Goal: Task Accomplishment & Management: Use online tool/utility

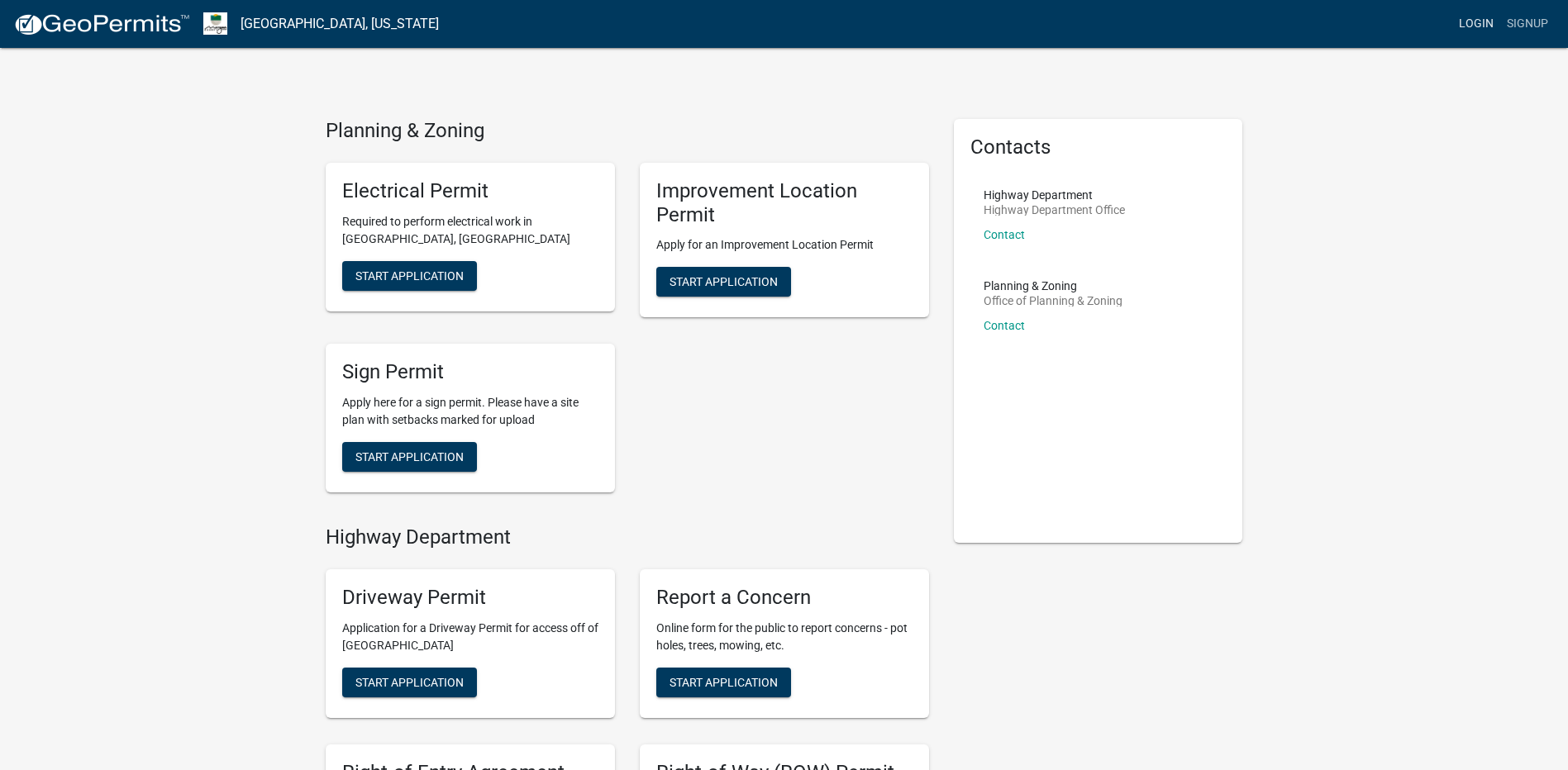
click at [1483, 22] on link "Login" at bounding box center [1475, 24] width 48 height 31
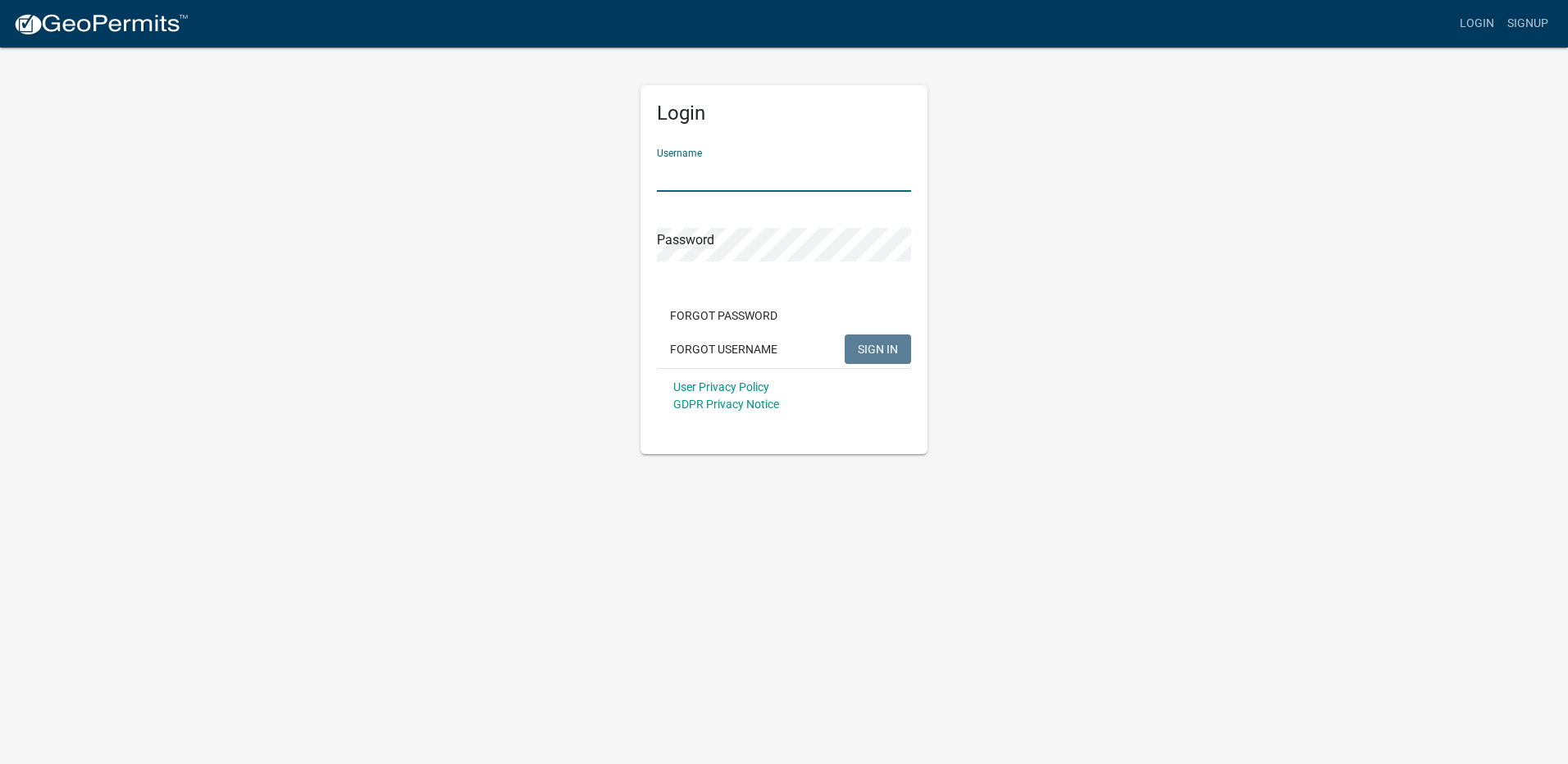
click at [714, 167] on input "Username" at bounding box center [784, 175] width 255 height 34
paste input "[EMAIL_ADDRESS][DOMAIN_NAME]"
type input "[EMAIL_ADDRESS][DOMAIN_NAME]"
click at [157, 141] on app-login-view "more_horiz Login Signup Login Username [EMAIL_ADDRESS][DOMAIN_NAME] Password Fo…" at bounding box center [784, 227] width 1568 height 455
click at [869, 350] on span "SIGN IN" at bounding box center [878, 348] width 40 height 13
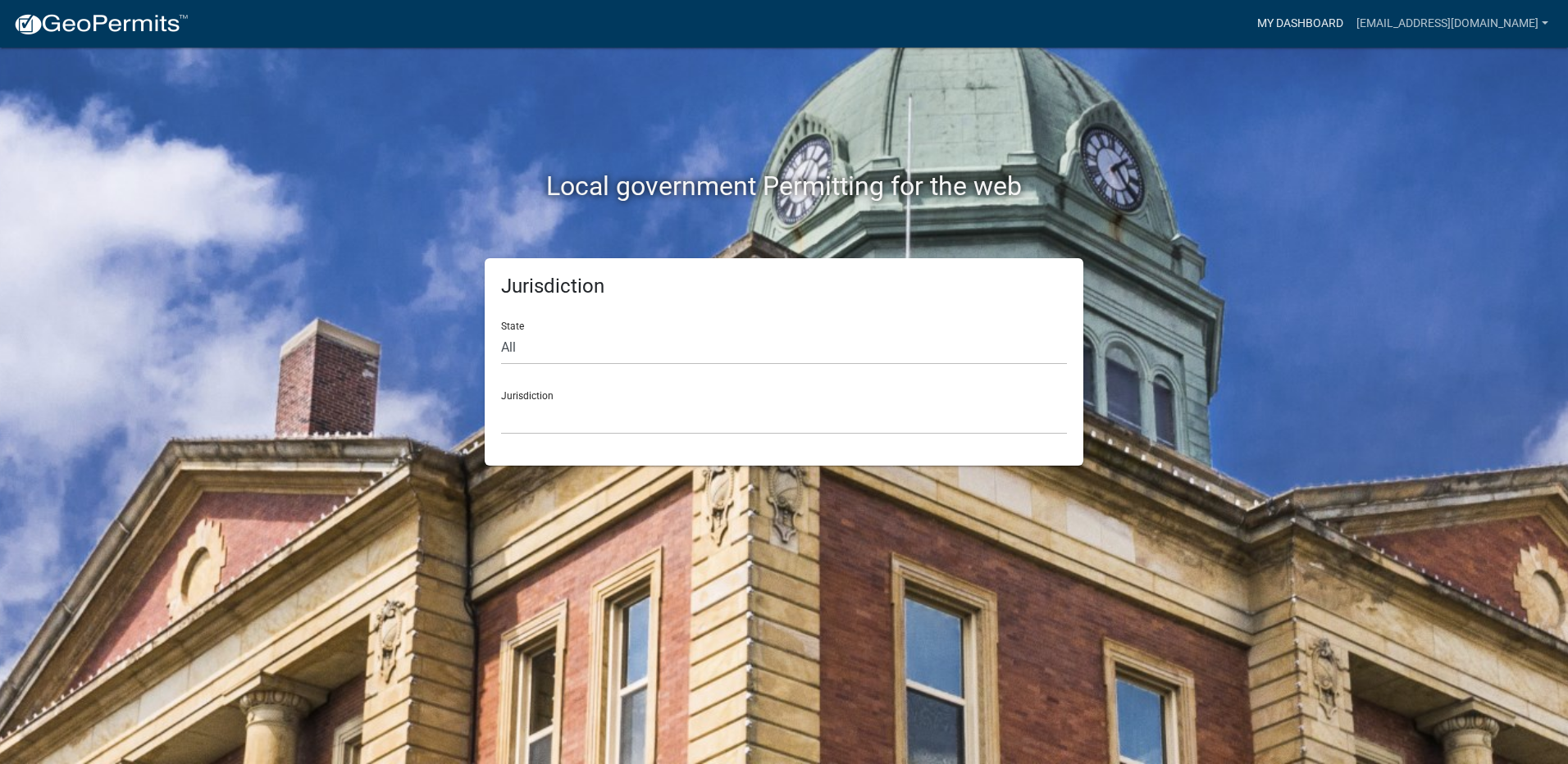
click at [1265, 20] on link "My Dashboard" at bounding box center [1300, 24] width 99 height 31
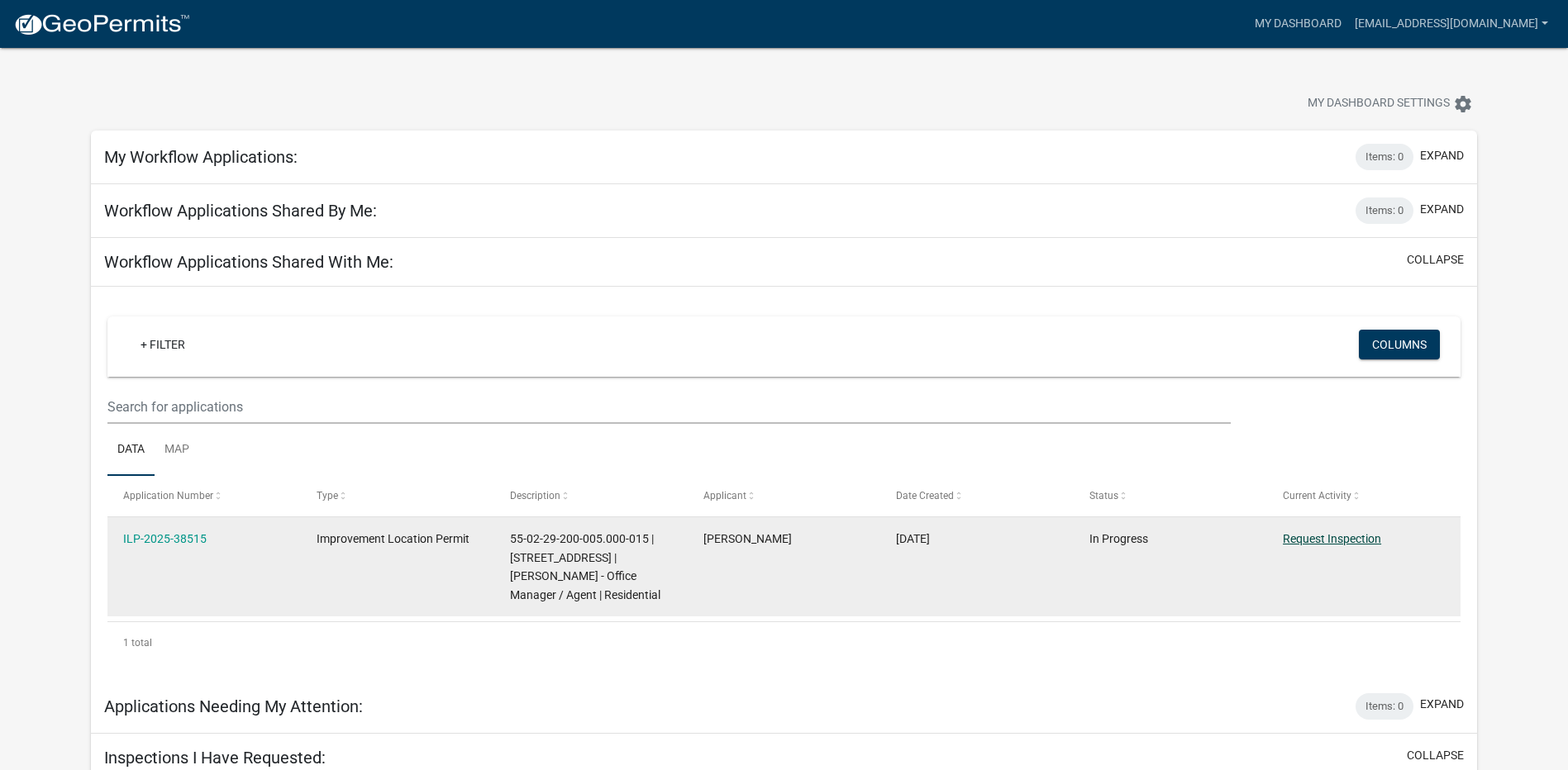
click at [1372, 556] on datatable-body-cell "Request Inspection" at bounding box center [1363, 567] width 193 height 99
click at [1342, 543] on link "Request Inspection" at bounding box center [1332, 539] width 98 height 13
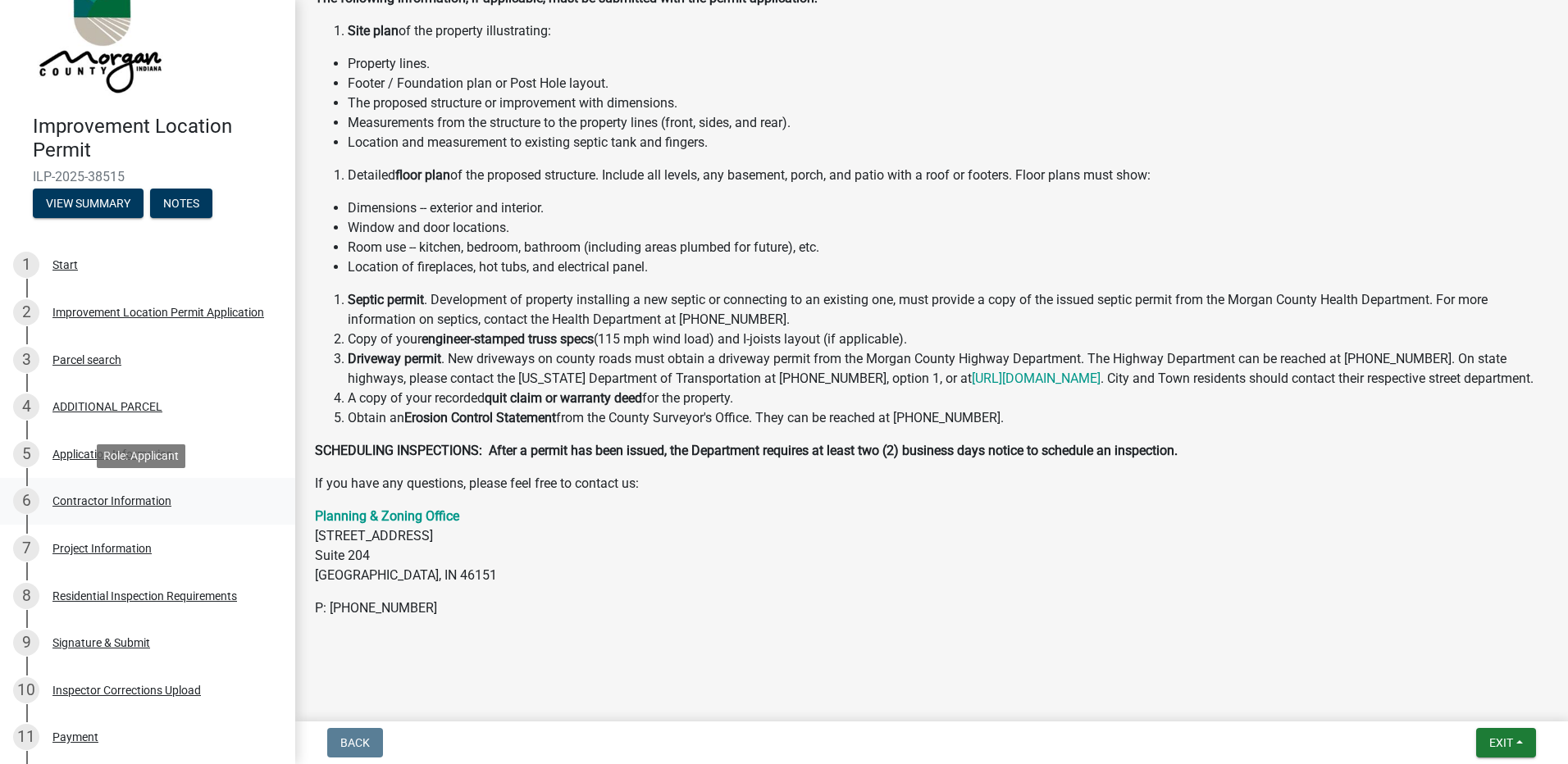
scroll to position [239, 0]
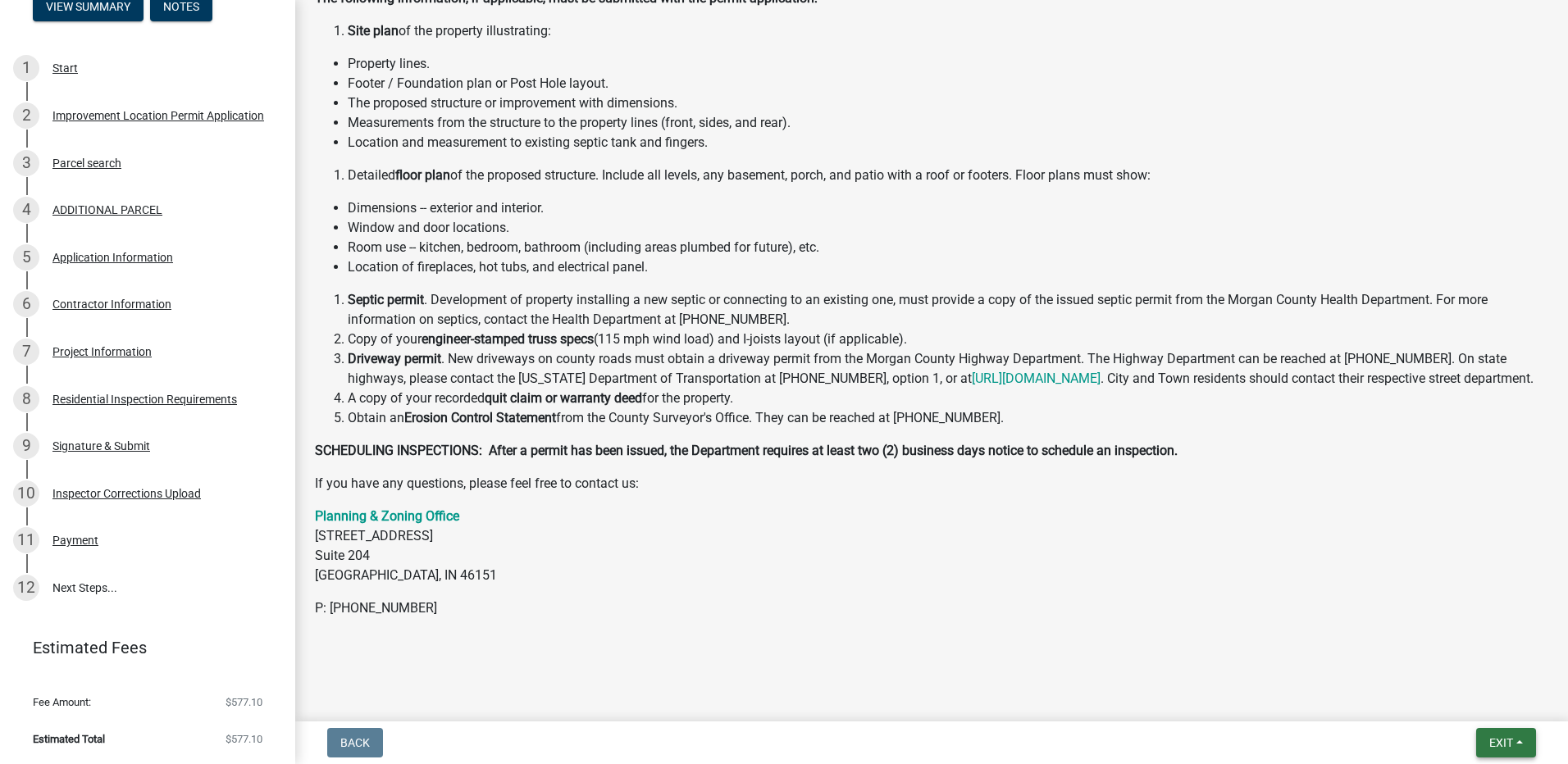
drag, startPoint x: 1493, startPoint y: 742, endPoint x: 1302, endPoint y: 711, distance: 193.5
click at [1302, 711] on wm-app "Improvement Location Permit ILP-2025-38515 View Summary Notes 1 Start 2 Improve…" at bounding box center [784, 382] width 1568 height 764
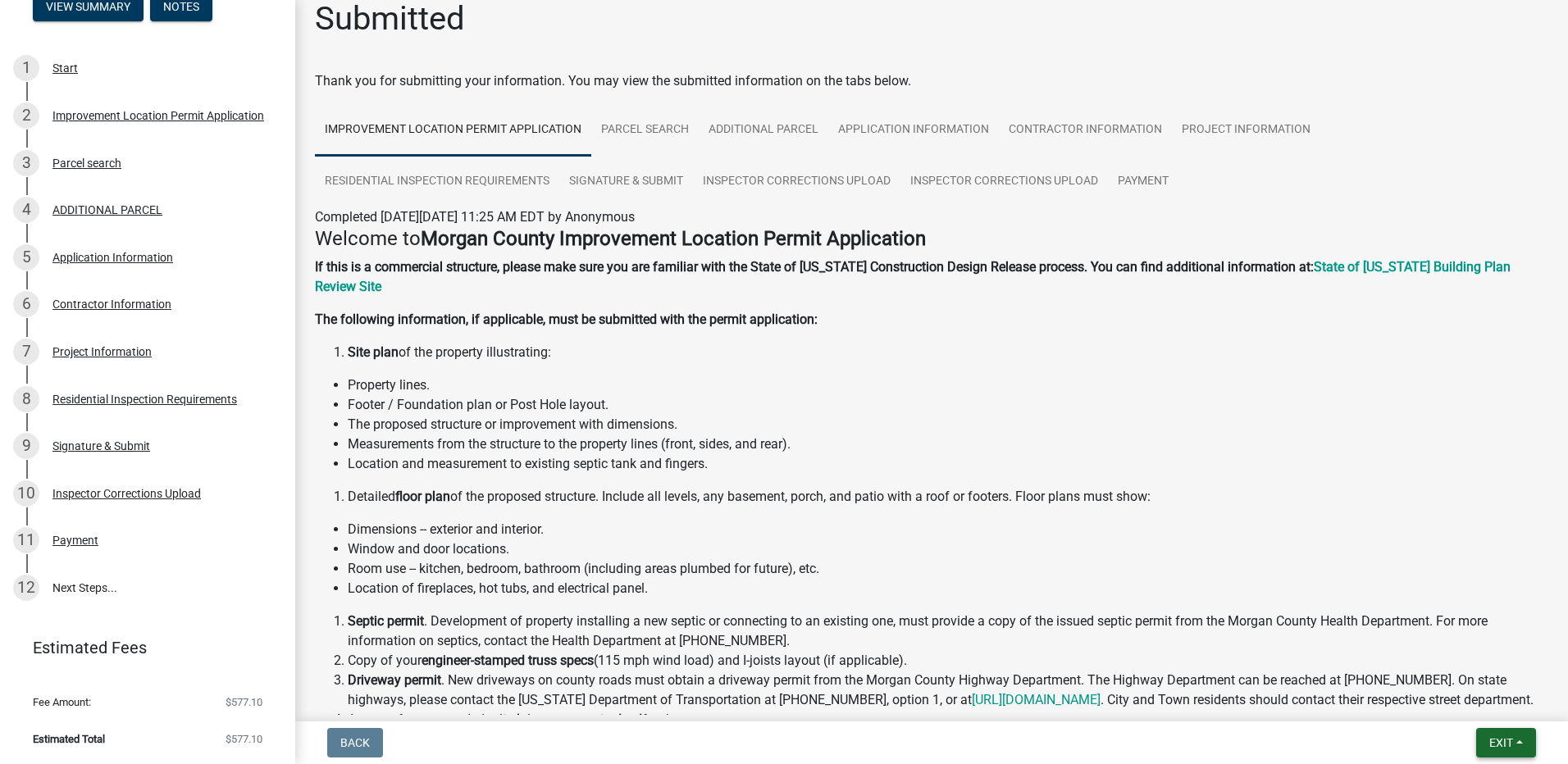
scroll to position [0, 0]
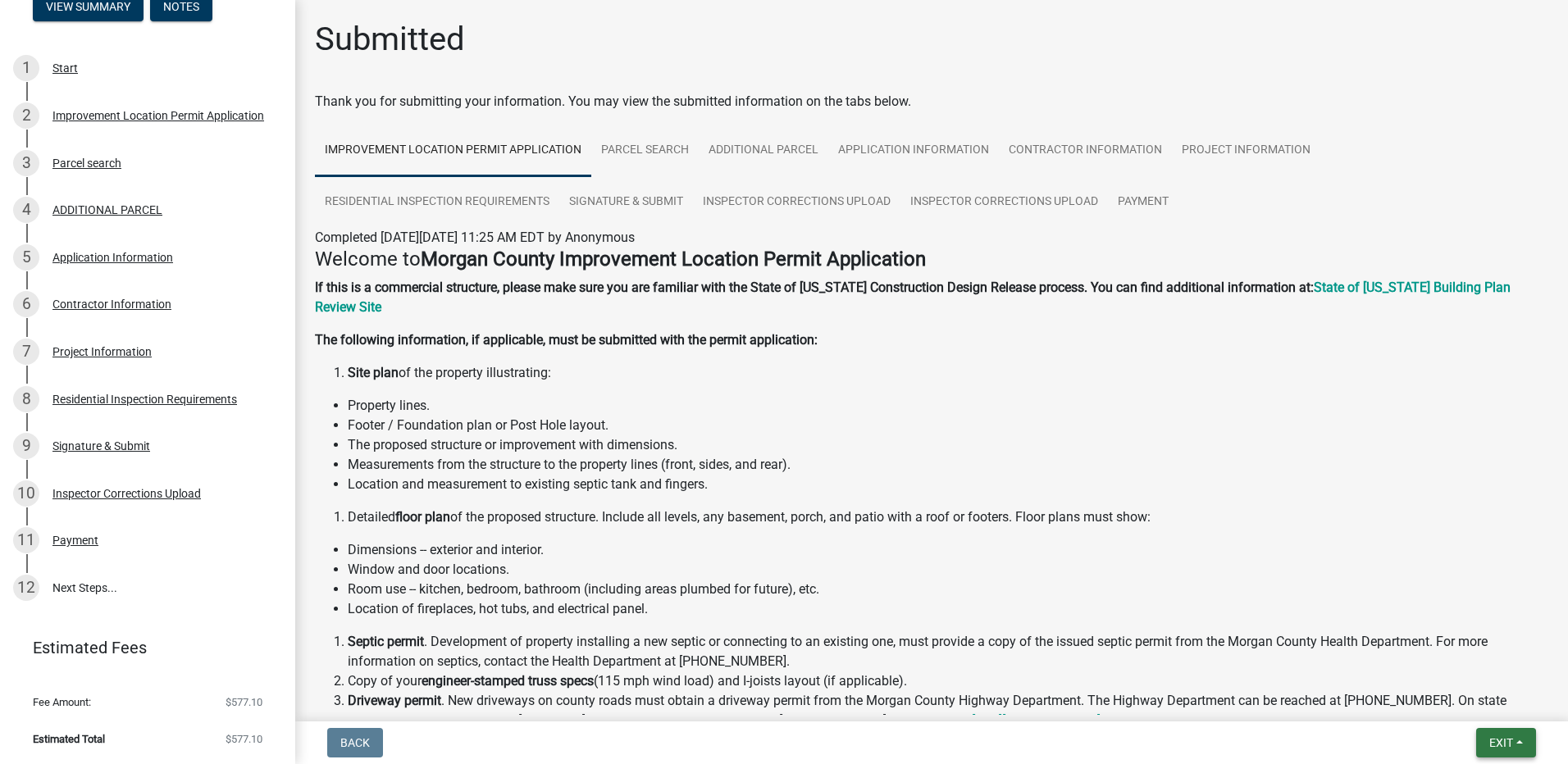
click at [1497, 747] on span "Exit" at bounding box center [1502, 743] width 24 height 13
click at [1435, 660] on button "Save" at bounding box center [1471, 660] width 131 height 39
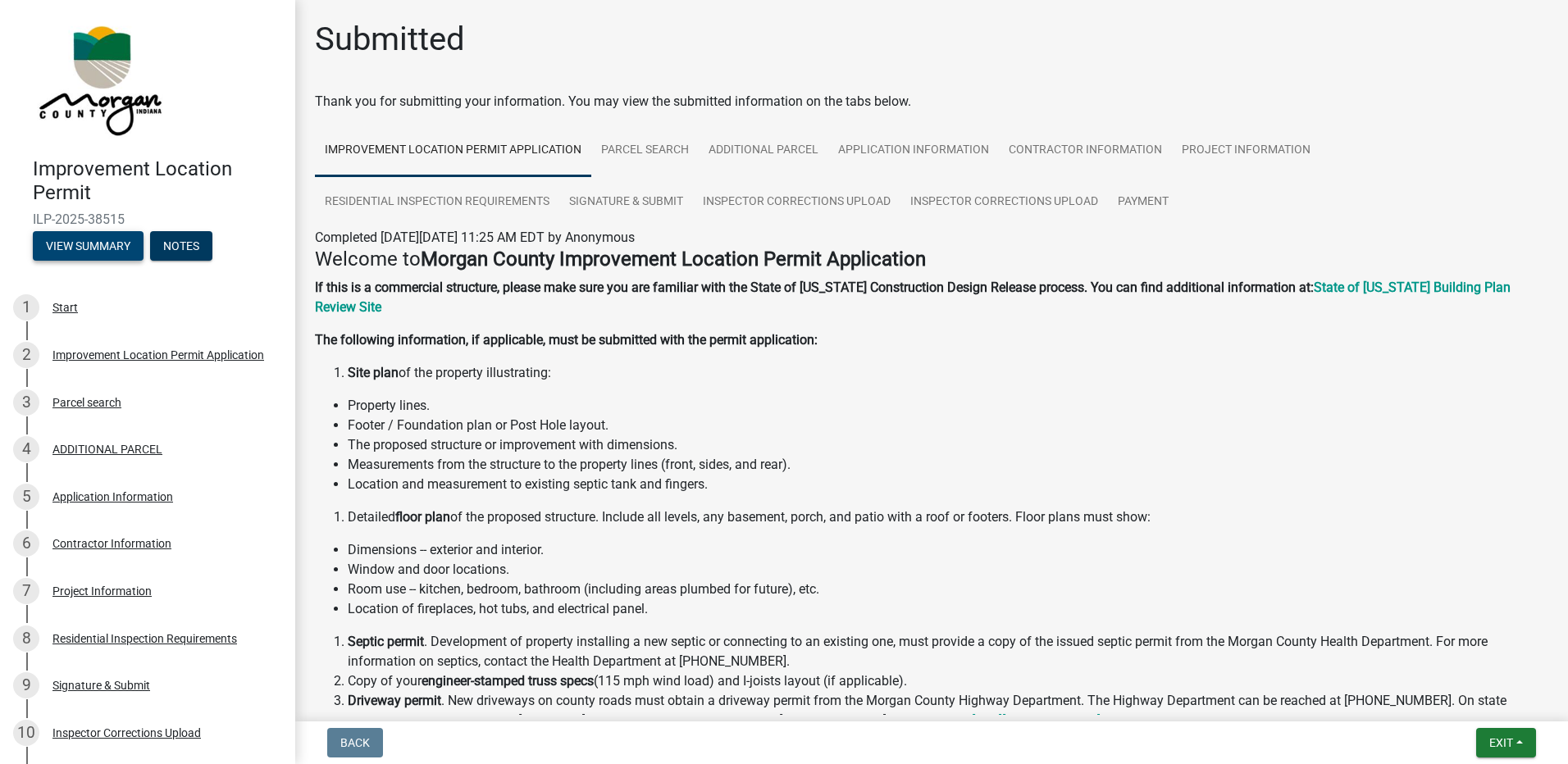
click at [91, 245] on button "View Summary" at bounding box center [88, 246] width 111 height 29
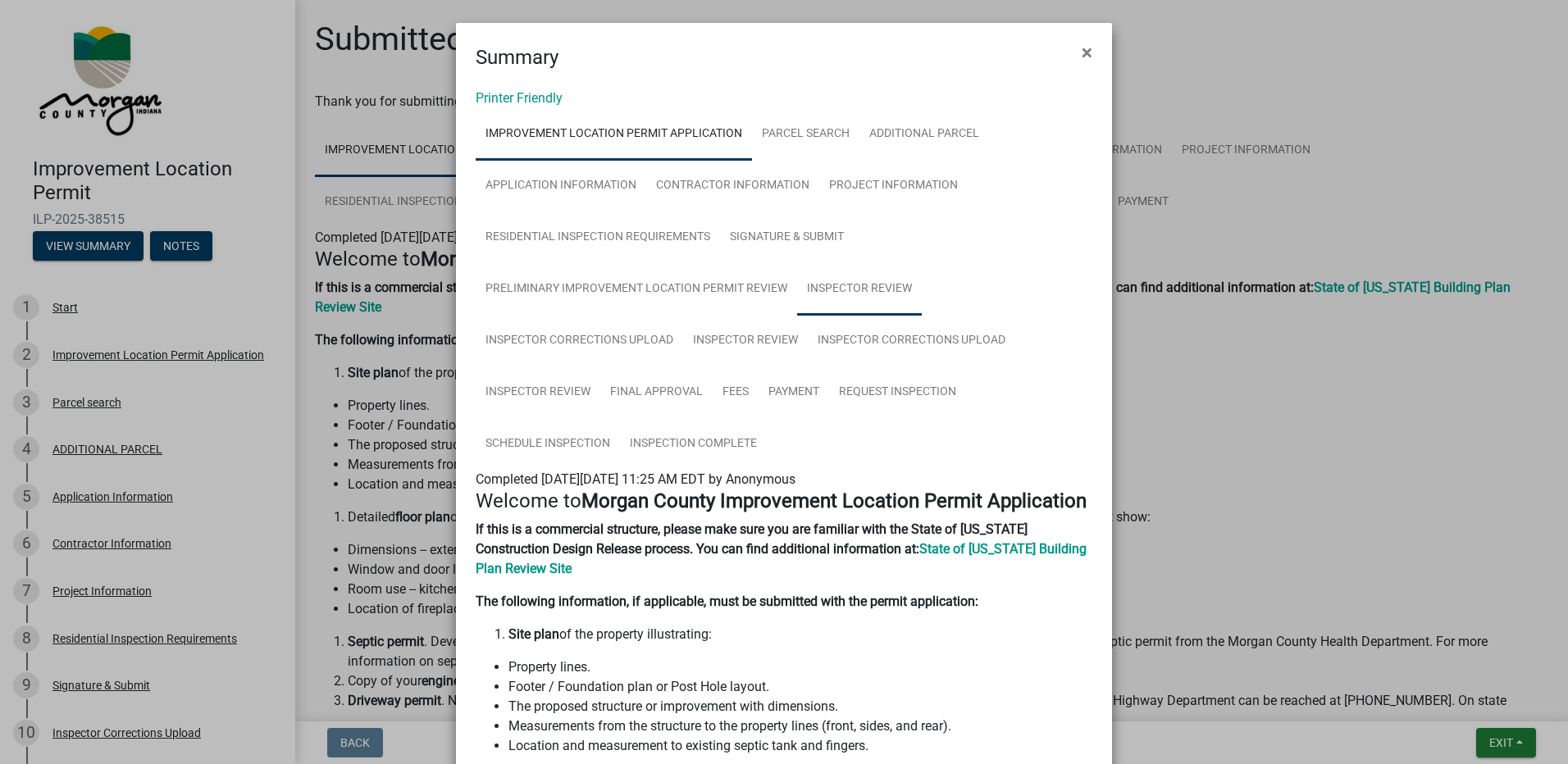
scroll to position [82, 0]
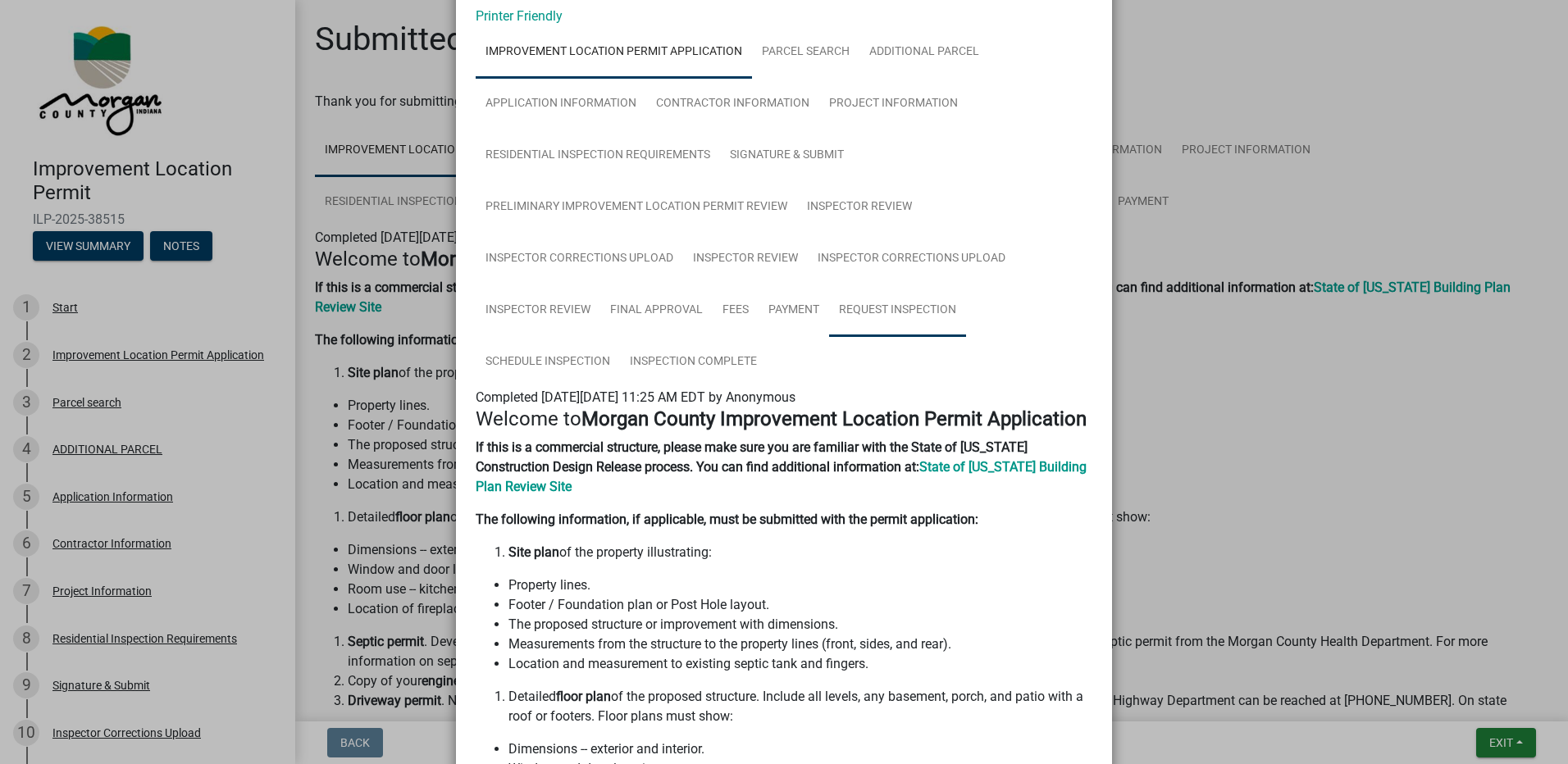
click at [898, 304] on link "Request Inspection" at bounding box center [898, 311] width 137 height 53
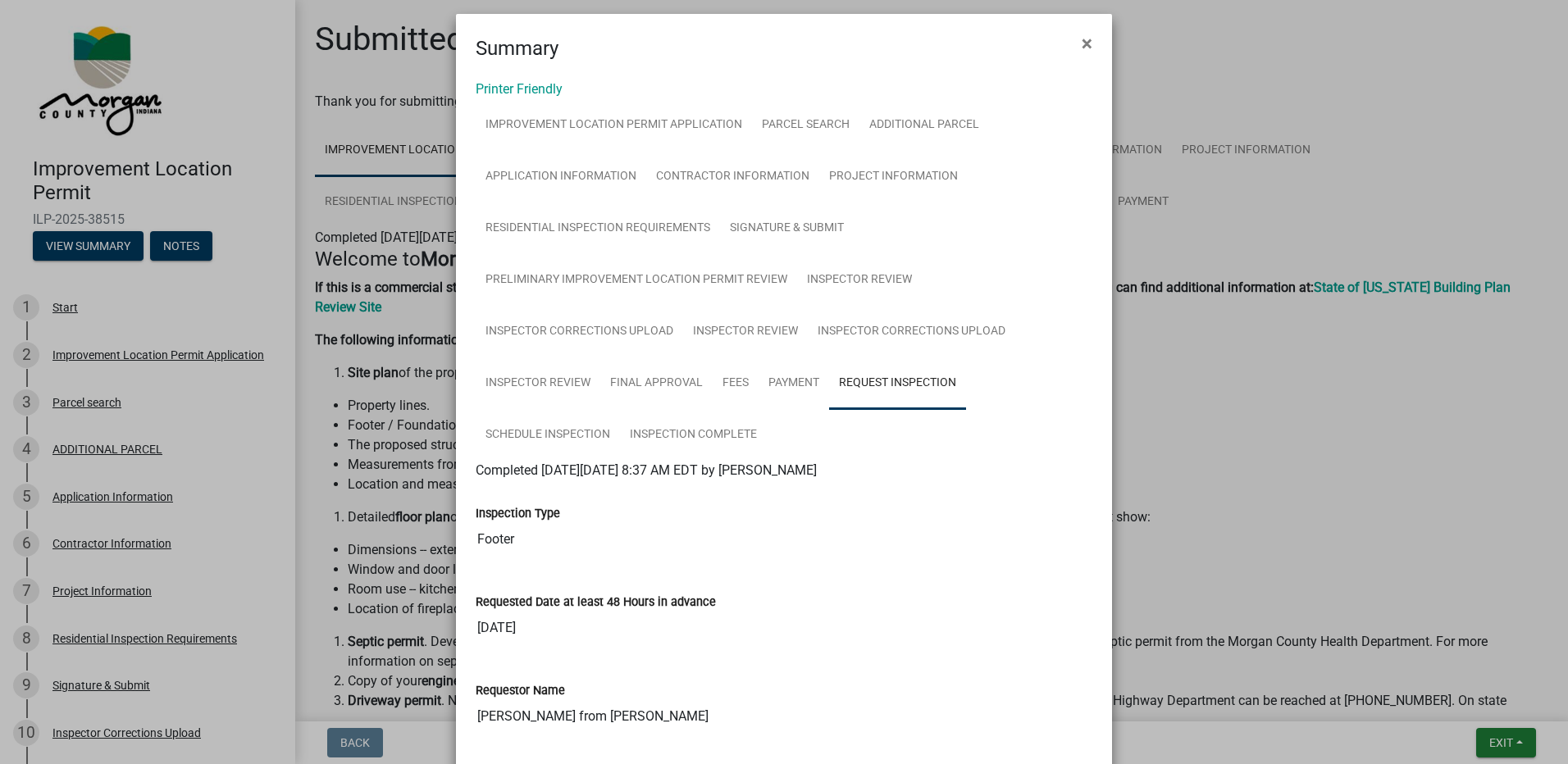
scroll to position [5, 0]
click at [560, 433] on link "Schedule Inspection" at bounding box center [548, 439] width 145 height 53
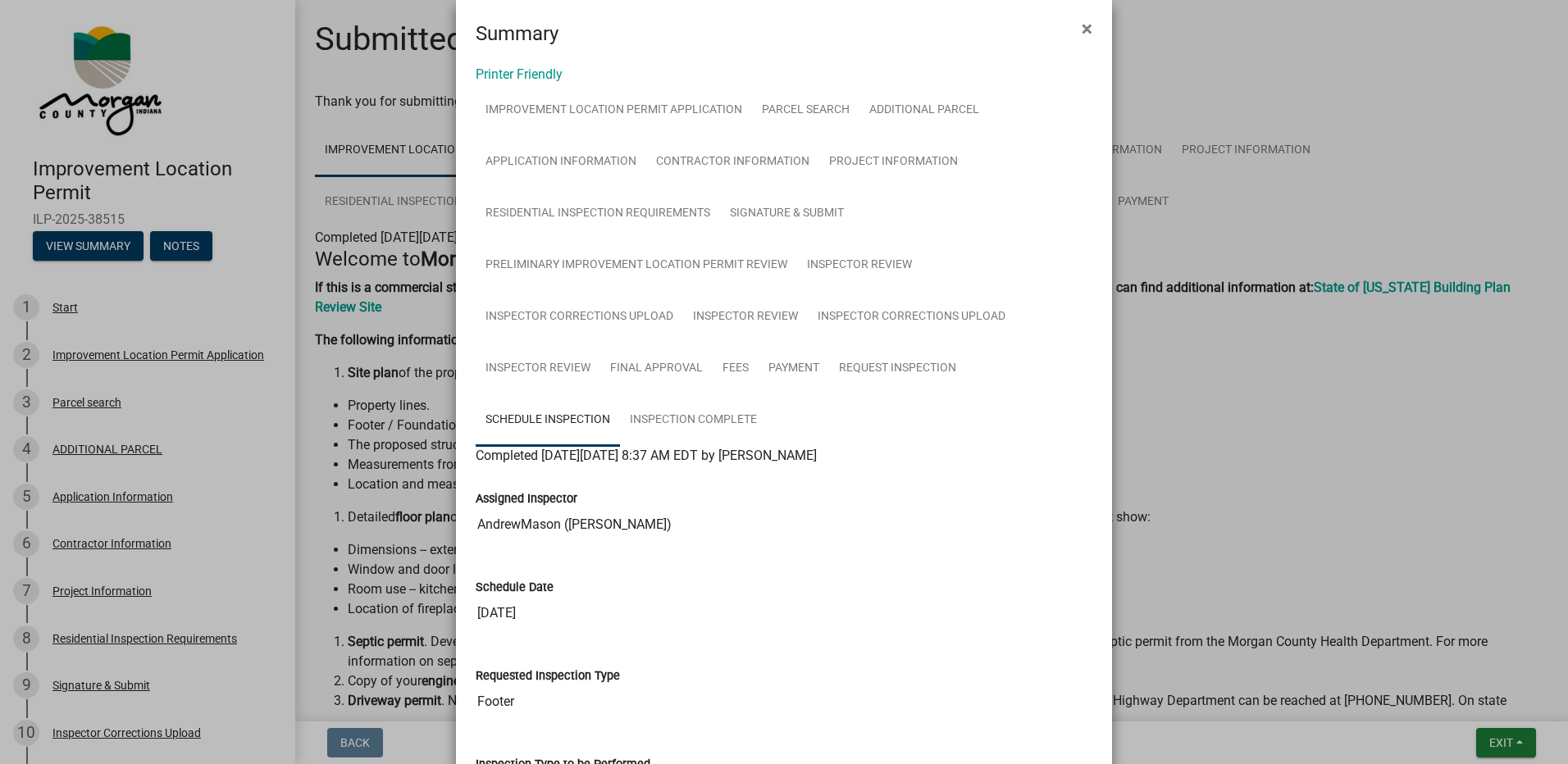
scroll to position [0, 0]
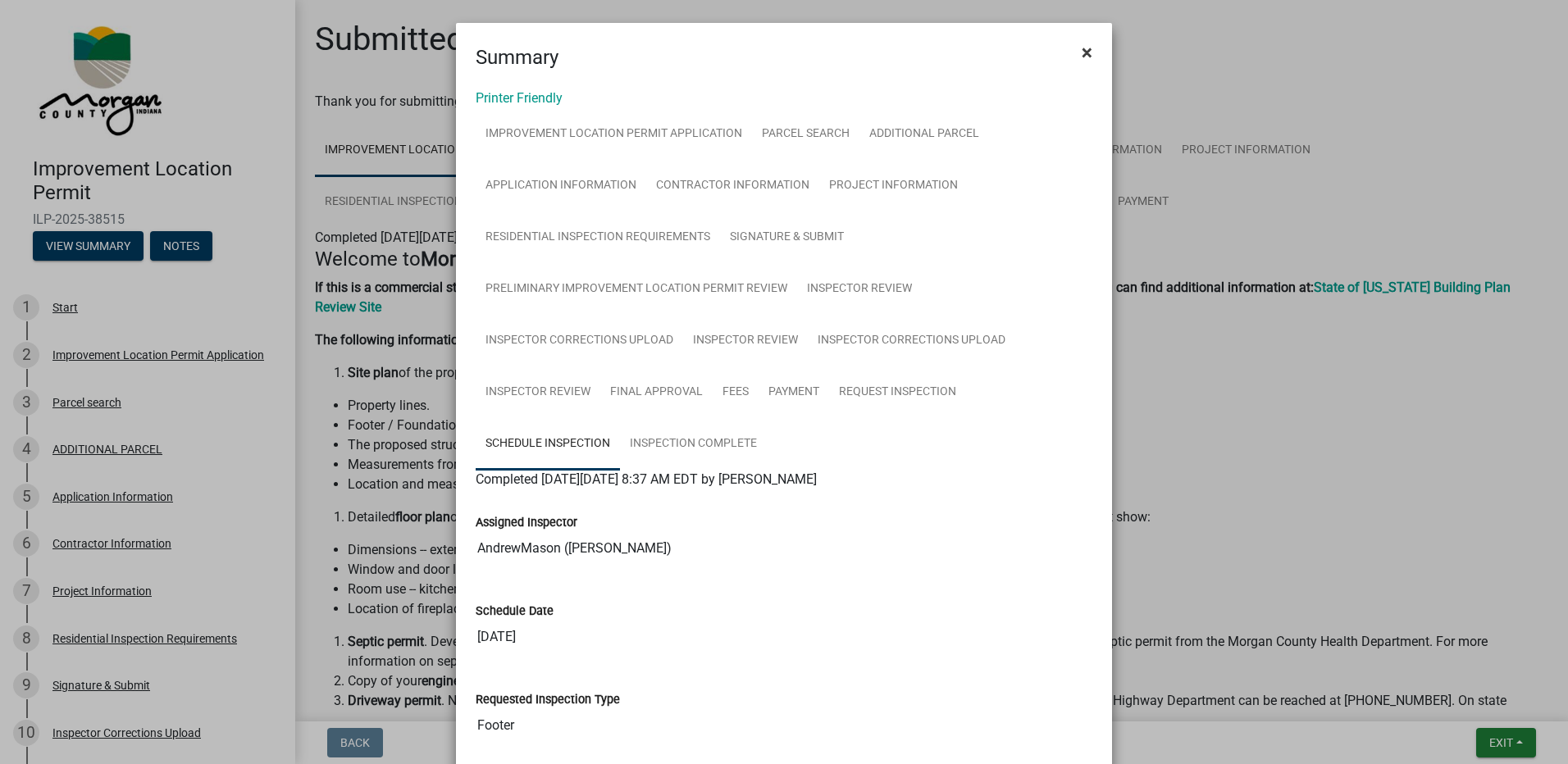
click at [1081, 57] on span "×" at bounding box center [1087, 52] width 11 height 23
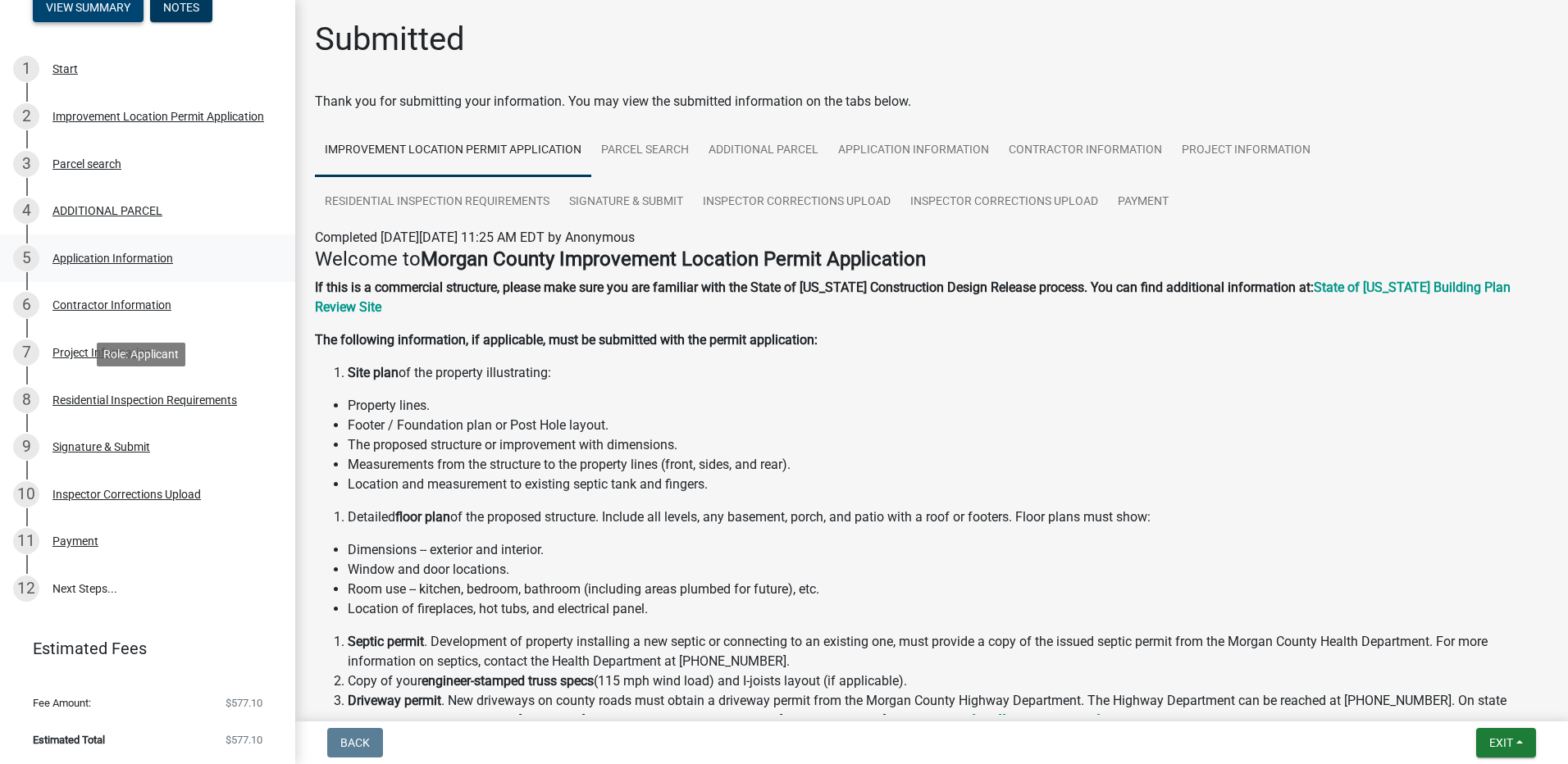
scroll to position [239, 0]
click at [75, 587] on link "12 Next Steps..." at bounding box center [147, 588] width 296 height 47
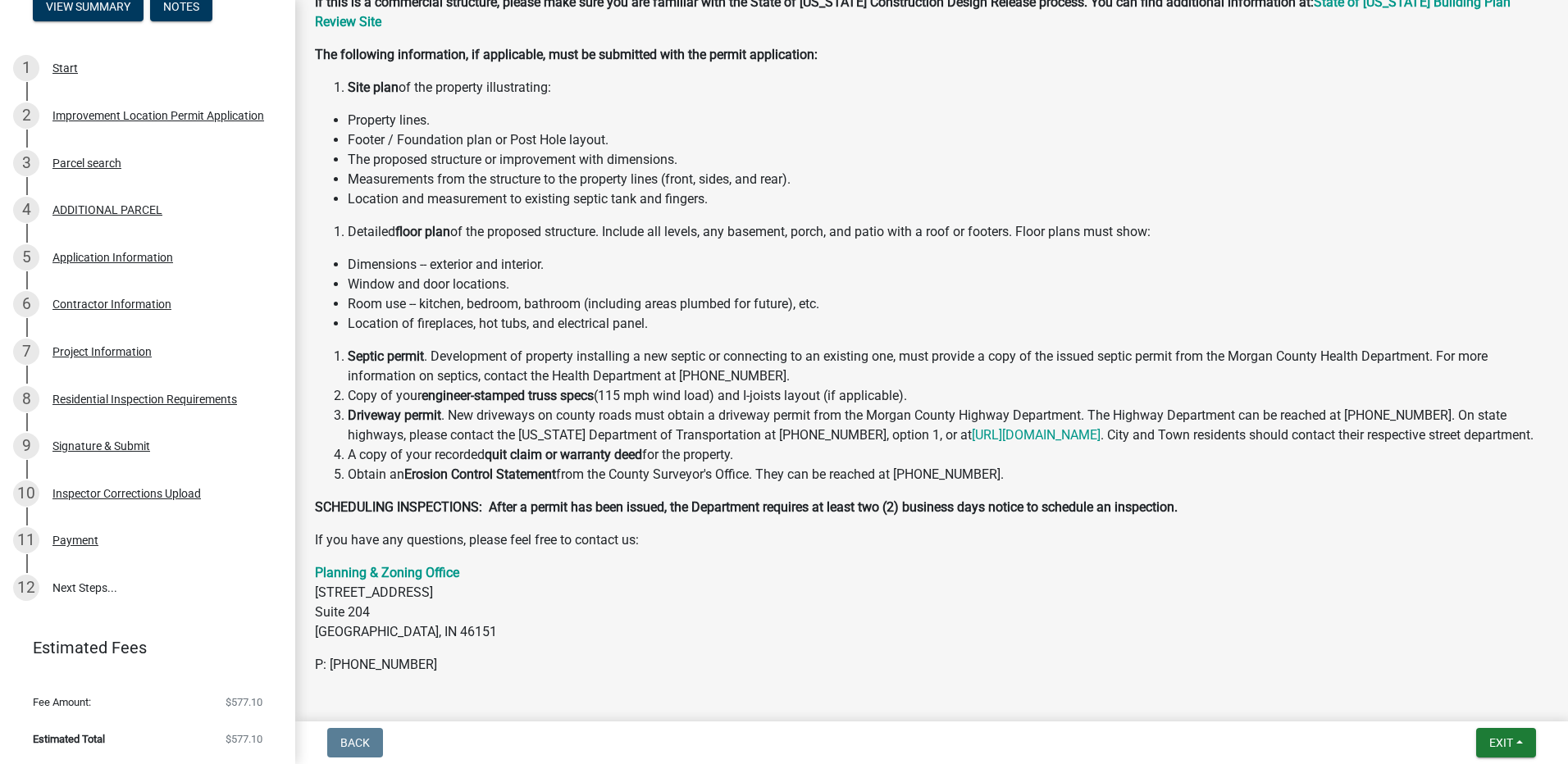
scroll to position [328, 0]
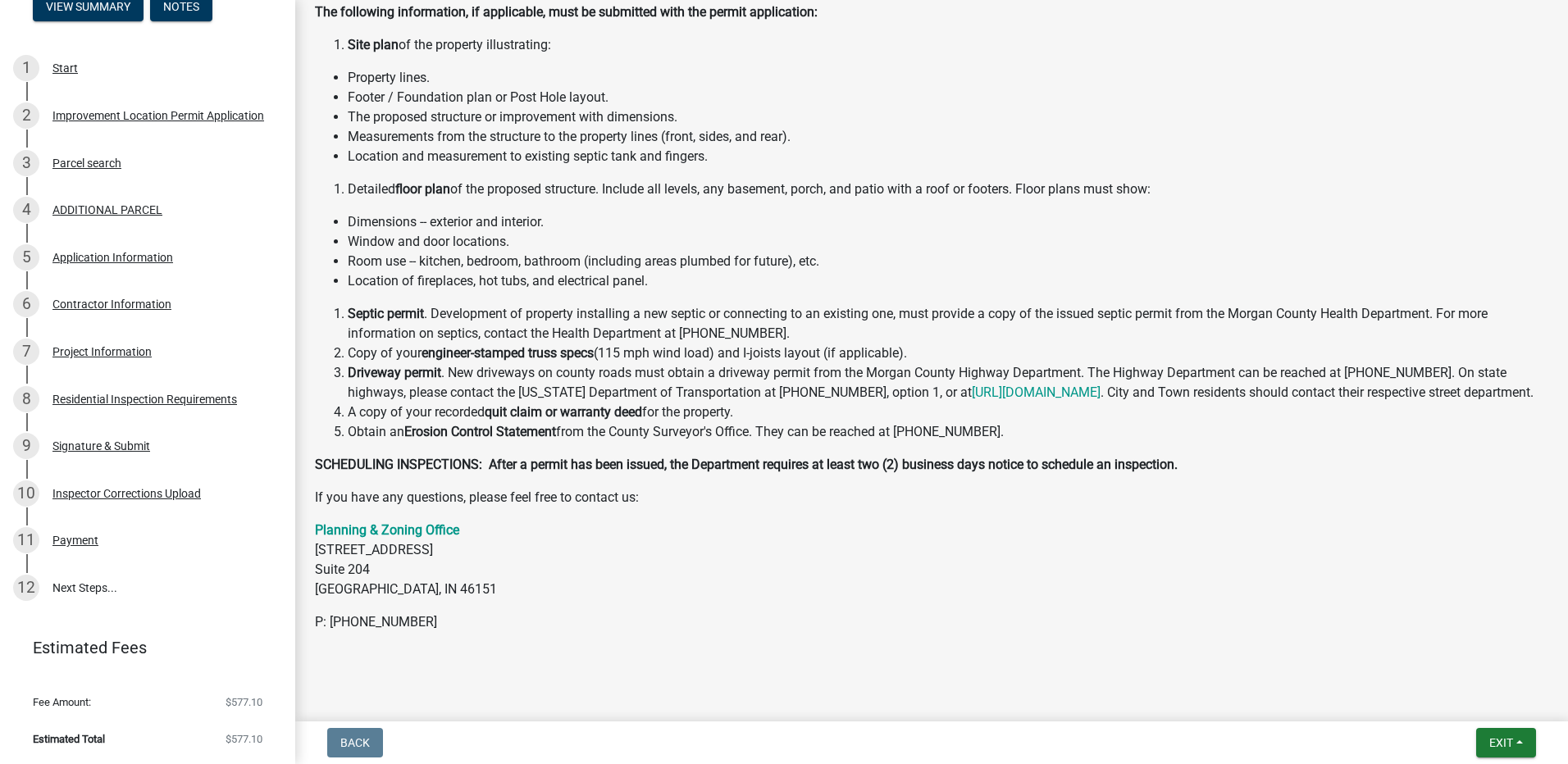
click at [497, 626] on div "Welcome to [GEOGRAPHIC_DATA] Improvement Location Permit Application If this is…" at bounding box center [931, 276] width 1233 height 713
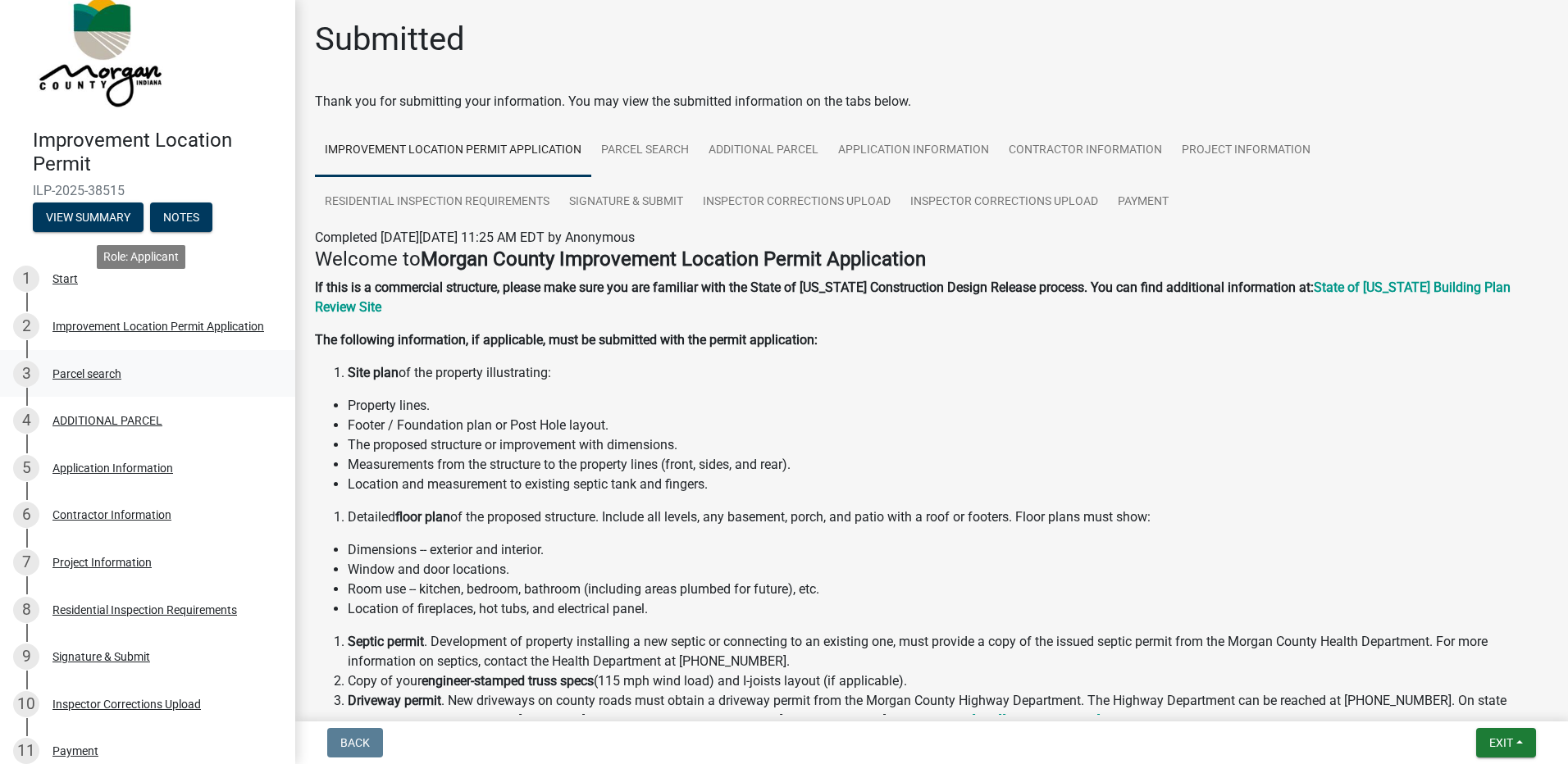
scroll to position [0, 0]
